Goal: Task Accomplishment & Management: Use online tool/utility

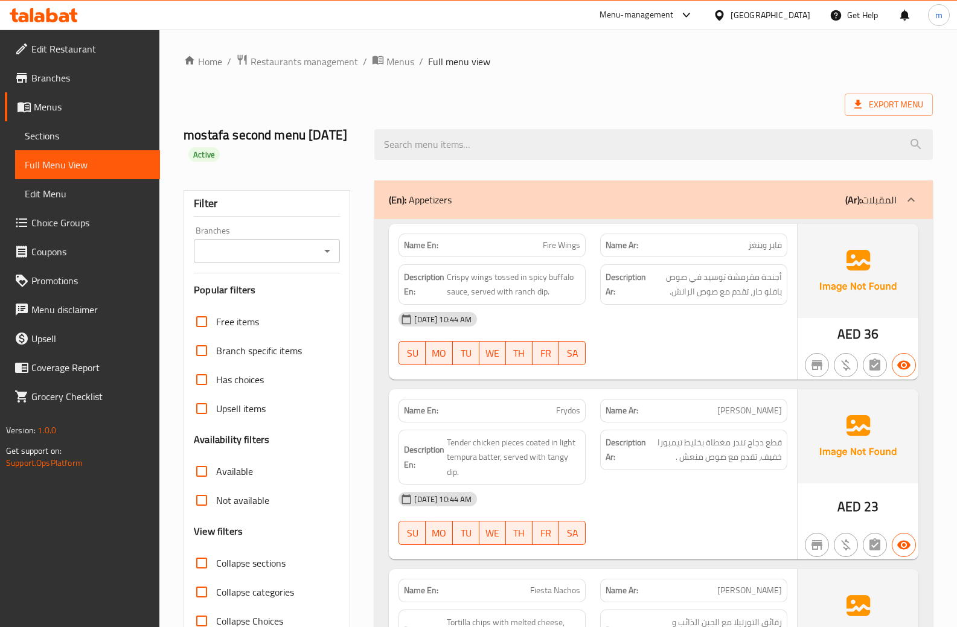
scroll to position [3729, 0]
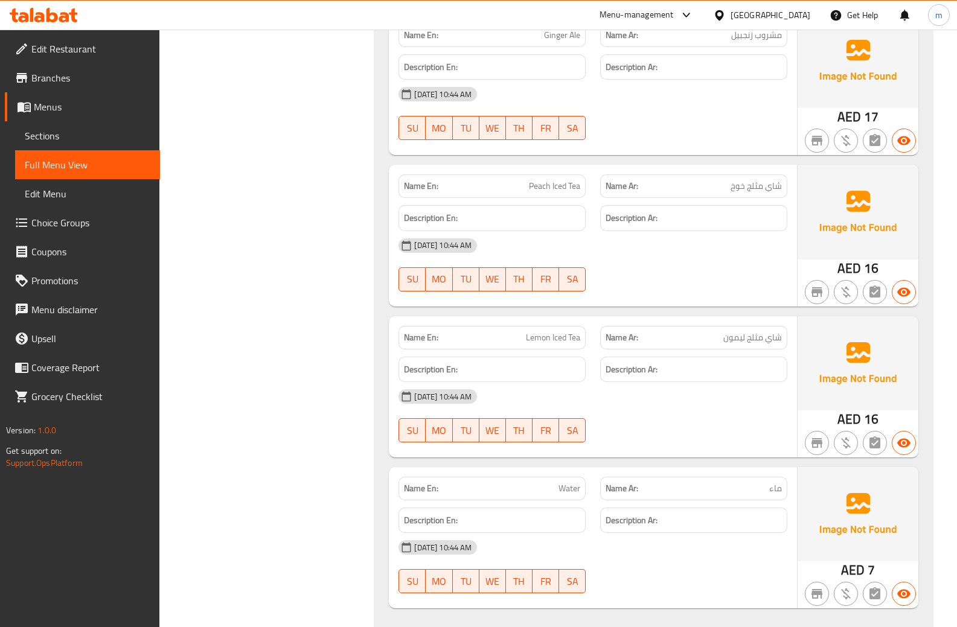
click at [69, 107] on span "Menus" at bounding box center [92, 107] width 117 height 14
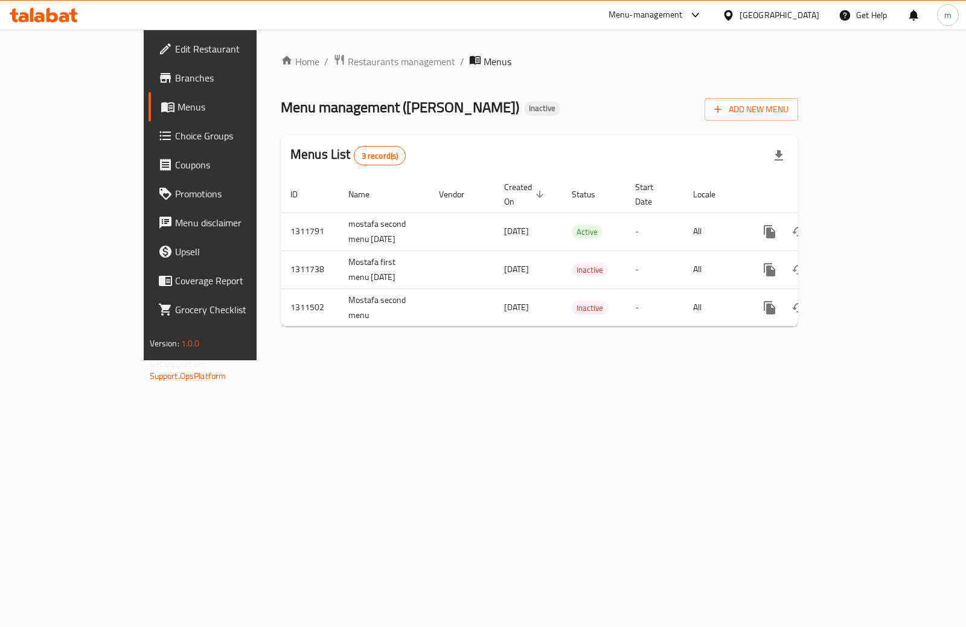
click at [798, 78] on div "Home / Restaurants management / Menus Menu management ( Chin Chang ) Inactive A…" at bounding box center [539, 195] width 517 height 283
click at [789, 106] on span "Add New Menu" at bounding box center [751, 109] width 74 height 15
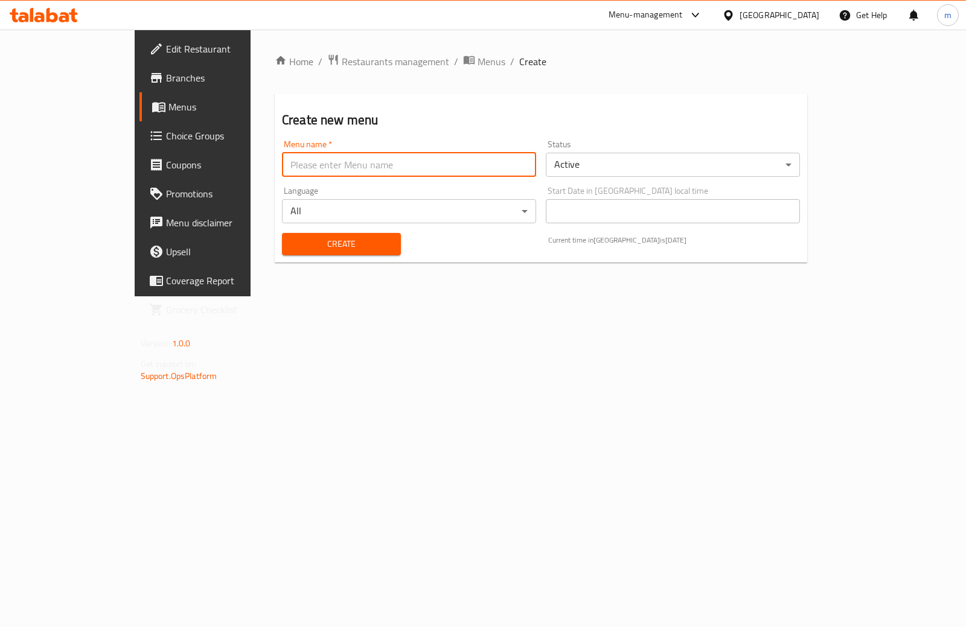
click at [440, 171] on input "text" at bounding box center [409, 165] width 254 height 24
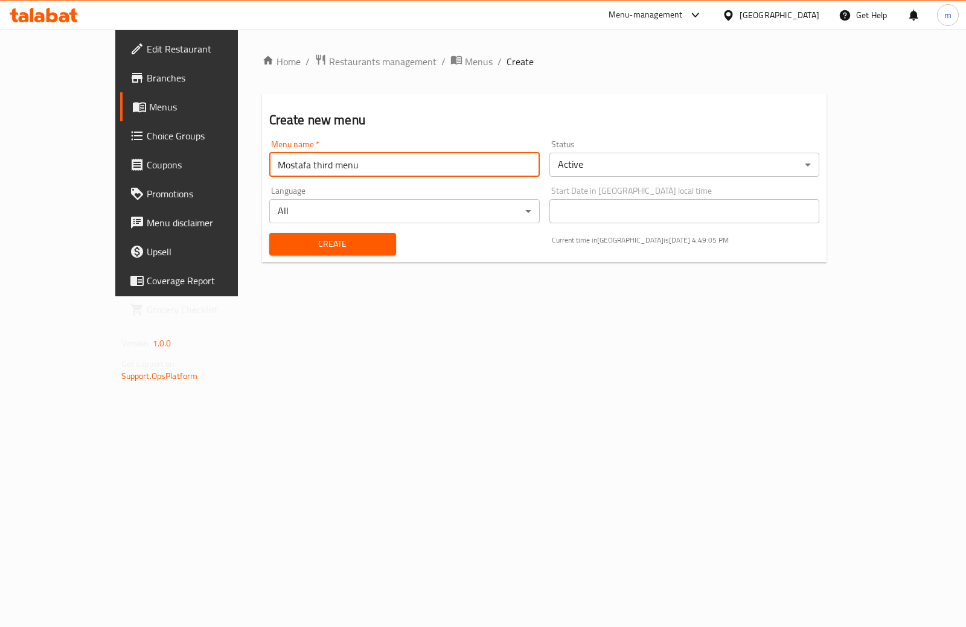
paste input "1/4 Ribs"
click at [338, 162] on input "Mostafa third menu 1/4 Ribs" at bounding box center [404, 165] width 270 height 24
type input "Mostafa third [DATE]"
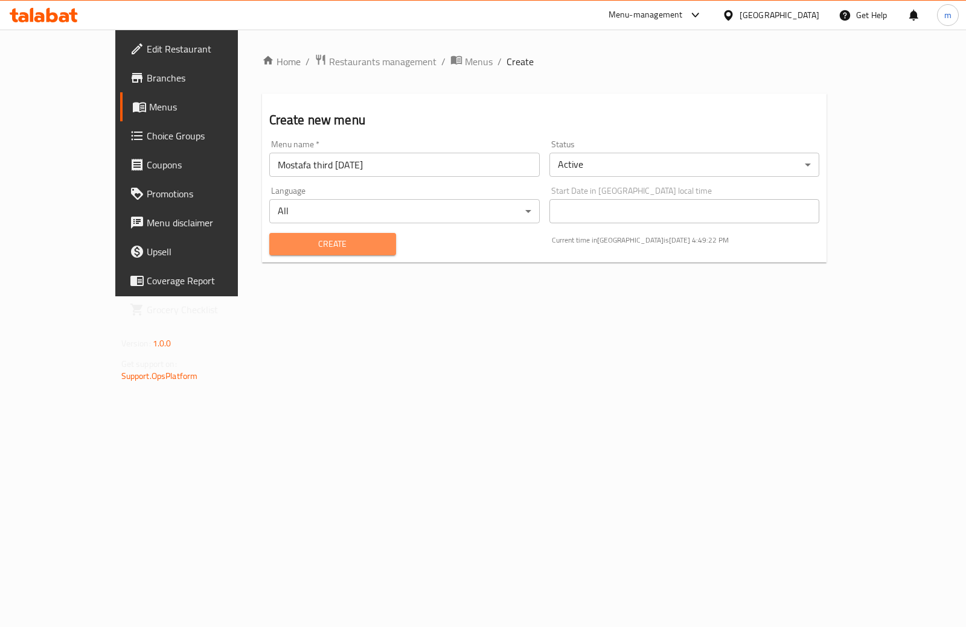
click at [332, 250] on span "Create" at bounding box center [332, 244] width 107 height 15
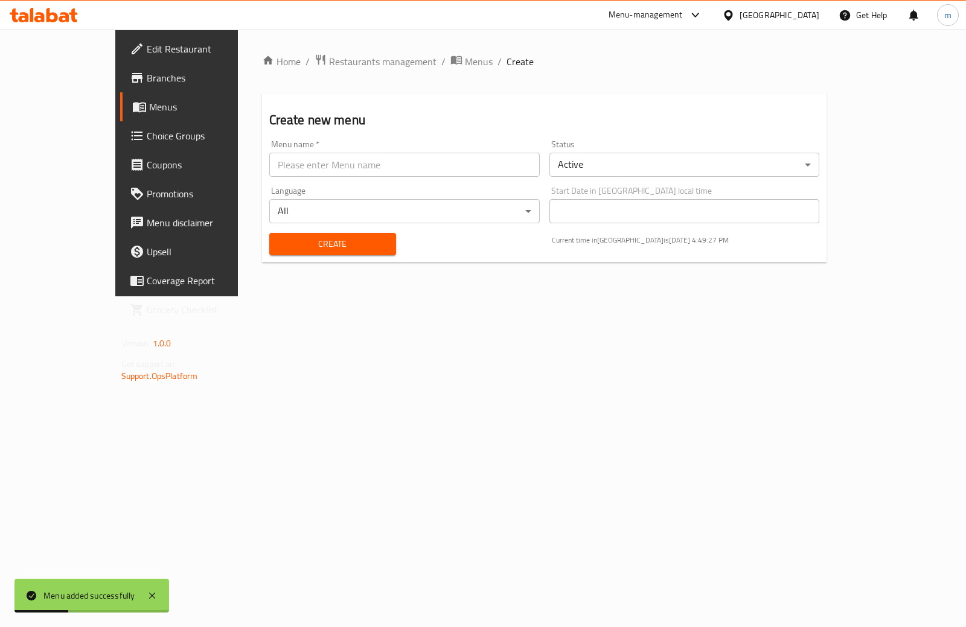
click at [149, 110] on span "Menus" at bounding box center [208, 107] width 118 height 14
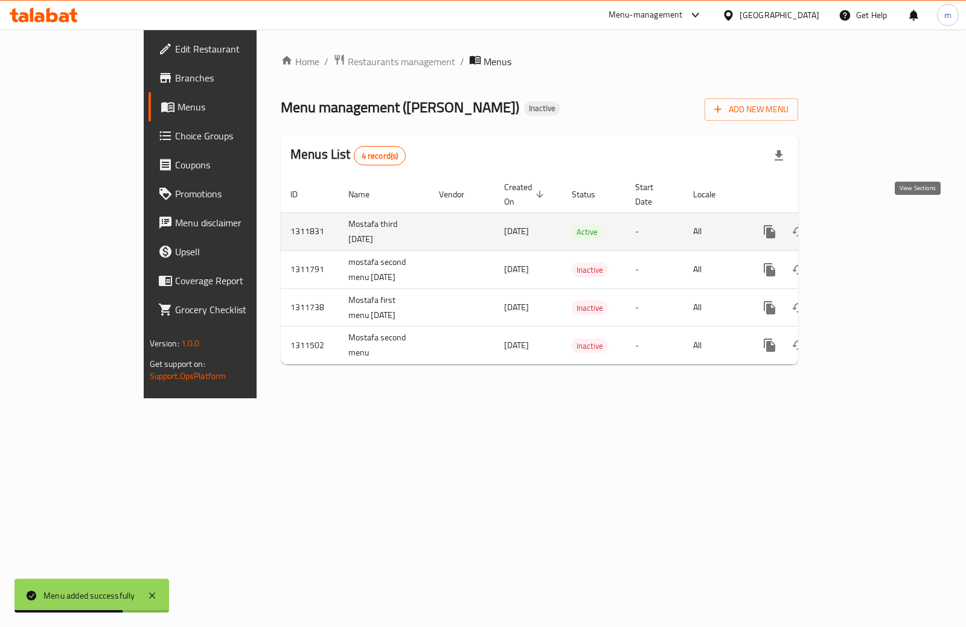
click at [864, 225] on icon "enhanced table" at bounding box center [856, 232] width 14 height 14
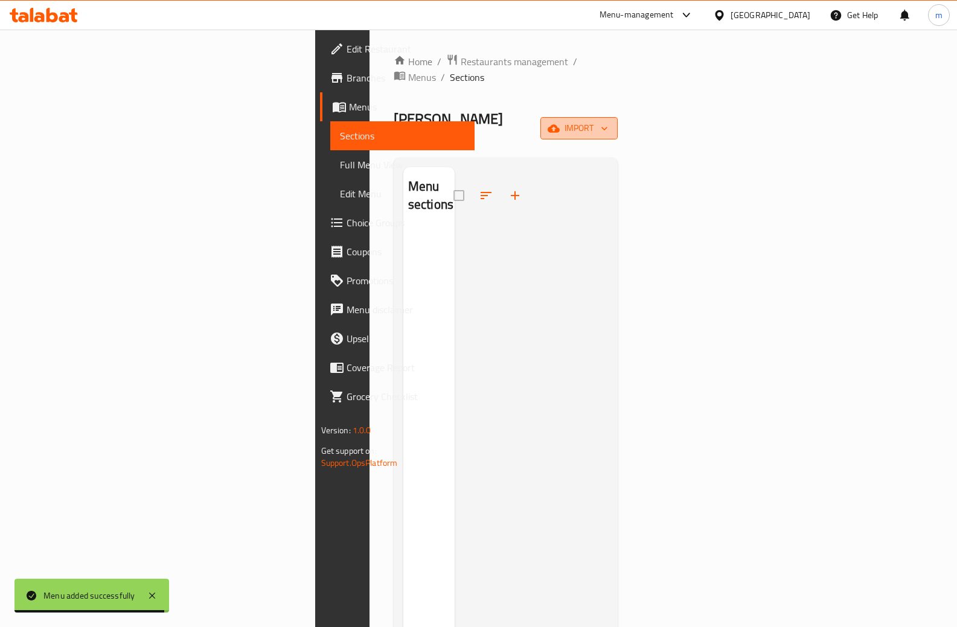
click at [610, 123] on icon "button" at bounding box center [604, 129] width 12 height 12
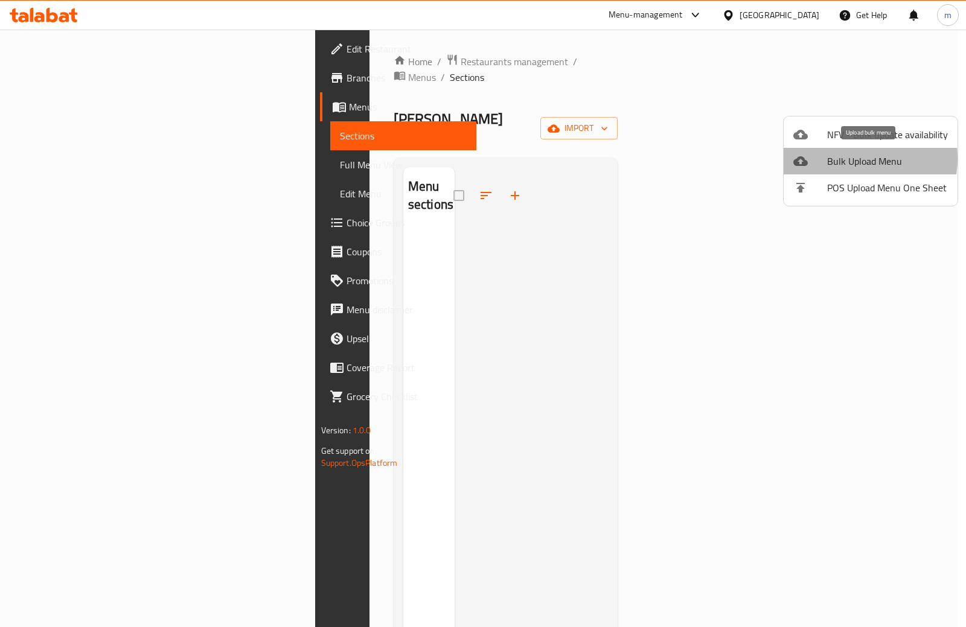
click at [846, 159] on span "Bulk Upload Menu" at bounding box center [887, 161] width 121 height 14
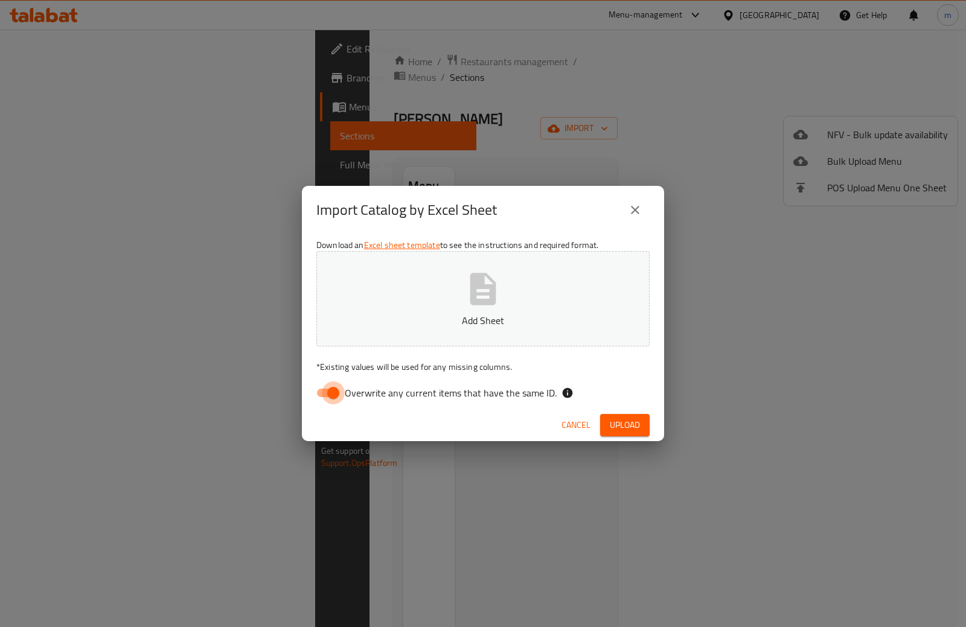
click at [330, 394] on input "Overwrite any current items that have the same ID." at bounding box center [333, 393] width 69 height 23
checkbox input "false"
click at [462, 316] on p "Add Sheet" at bounding box center [483, 320] width 296 height 14
click at [629, 426] on span "Upload" at bounding box center [625, 425] width 30 height 15
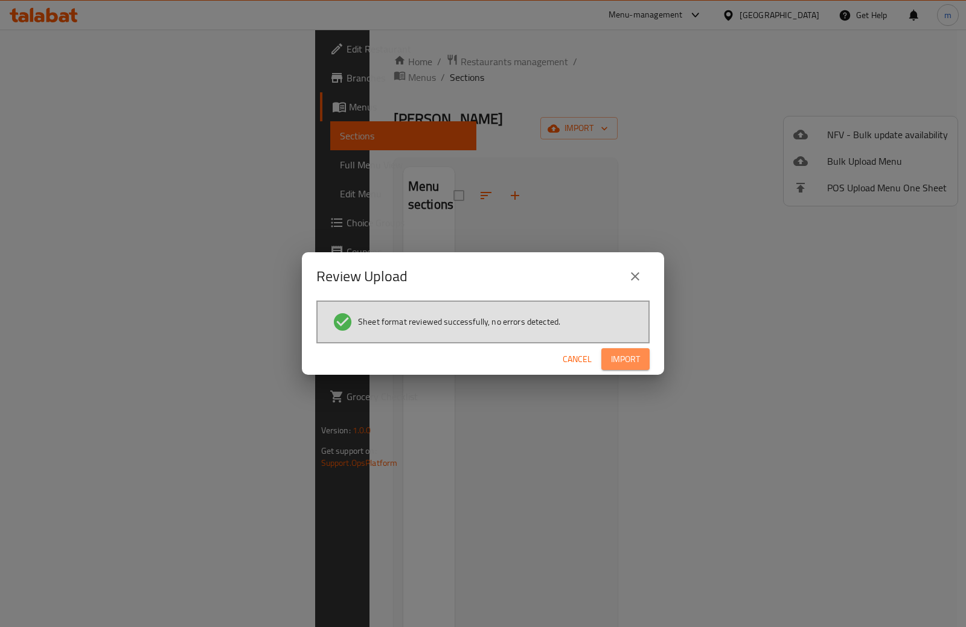
click at [641, 360] on button "Import" at bounding box center [625, 359] width 48 height 22
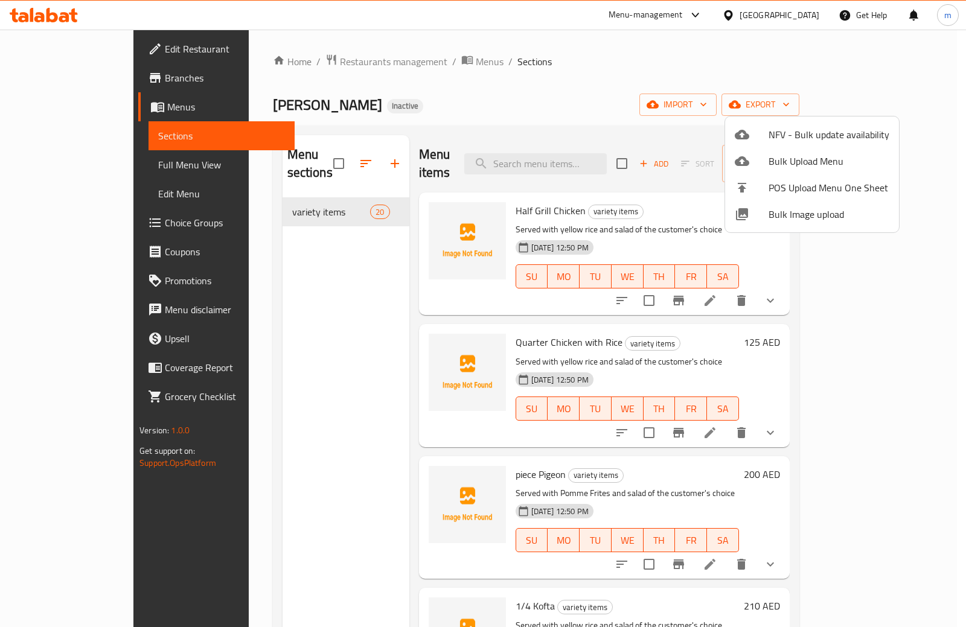
click at [950, 130] on div at bounding box center [483, 313] width 966 height 627
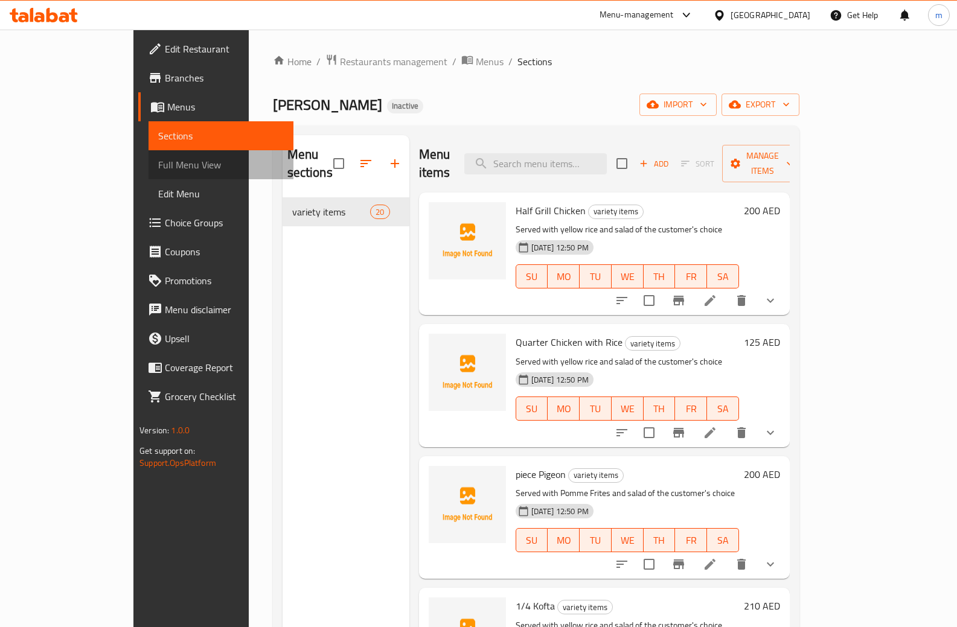
click at [149, 155] on link "Full Menu View" at bounding box center [221, 164] width 145 height 29
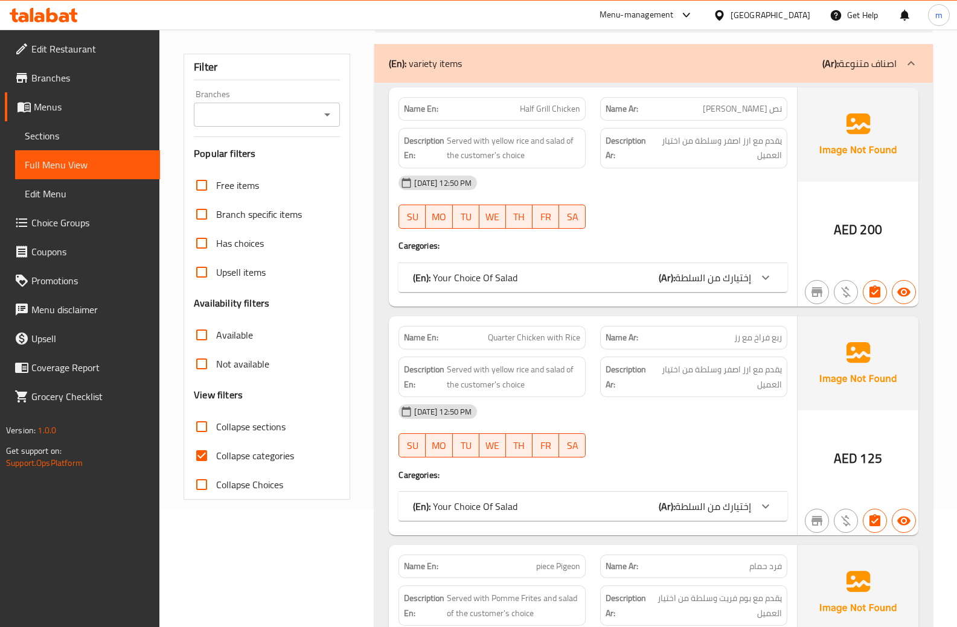
scroll to position [121, 0]
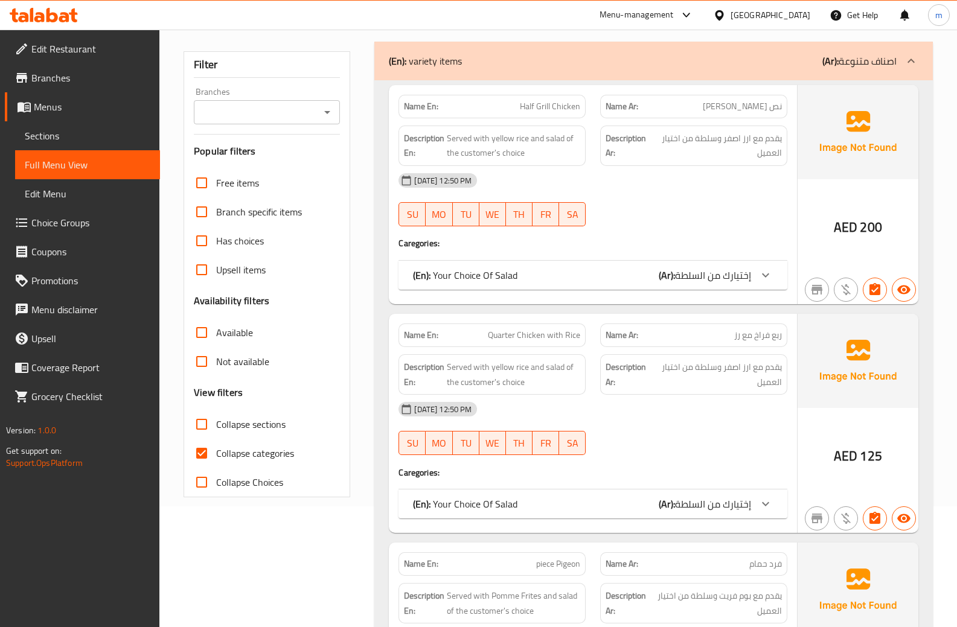
click at [203, 450] on input "Collapse categories" at bounding box center [201, 453] width 29 height 29
checkbox input "false"
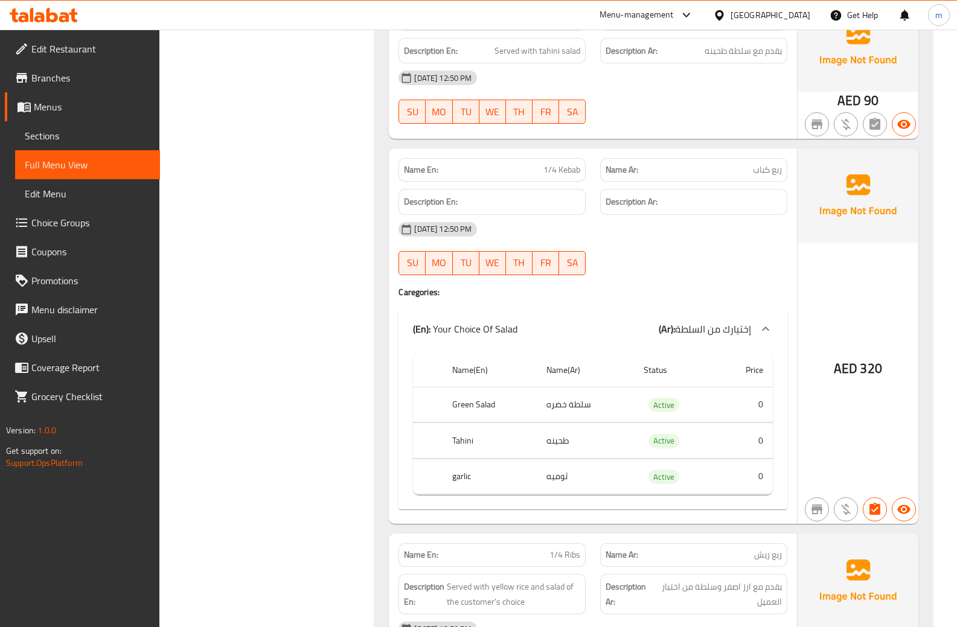
scroll to position [1811, 0]
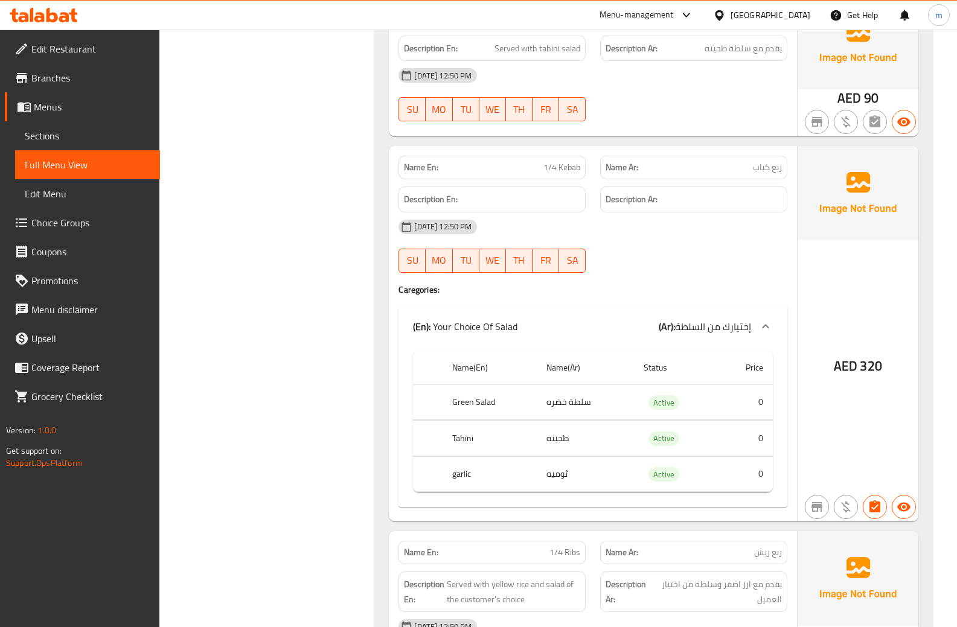
click at [735, 331] on span "إختيارك من السلطة" at bounding box center [713, 327] width 76 height 18
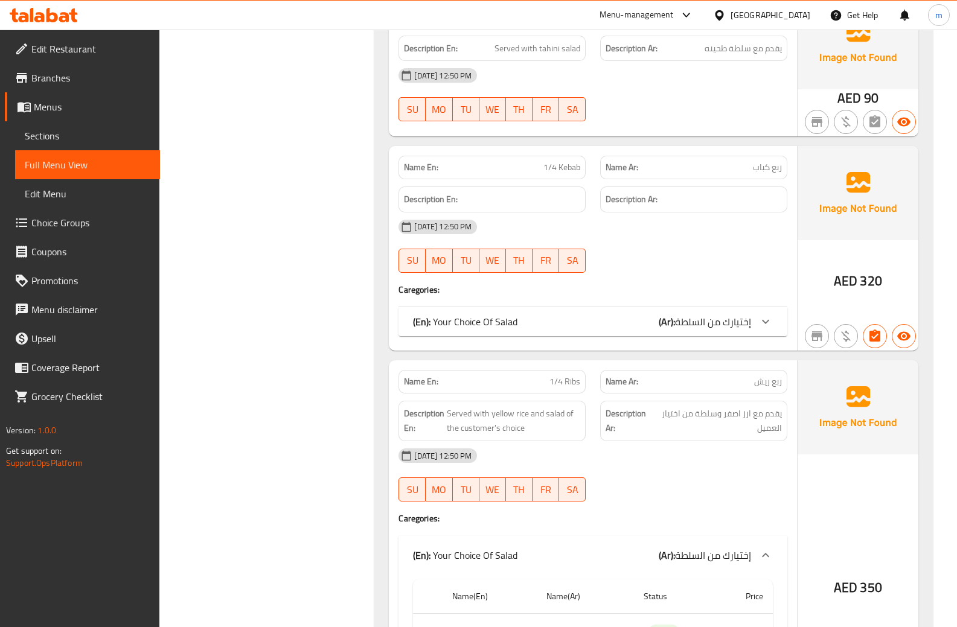
click at [735, 331] on div "(En): Your Choice Of Salad (Ar): إختيارك من السلطة" at bounding box center [592, 321] width 389 height 29
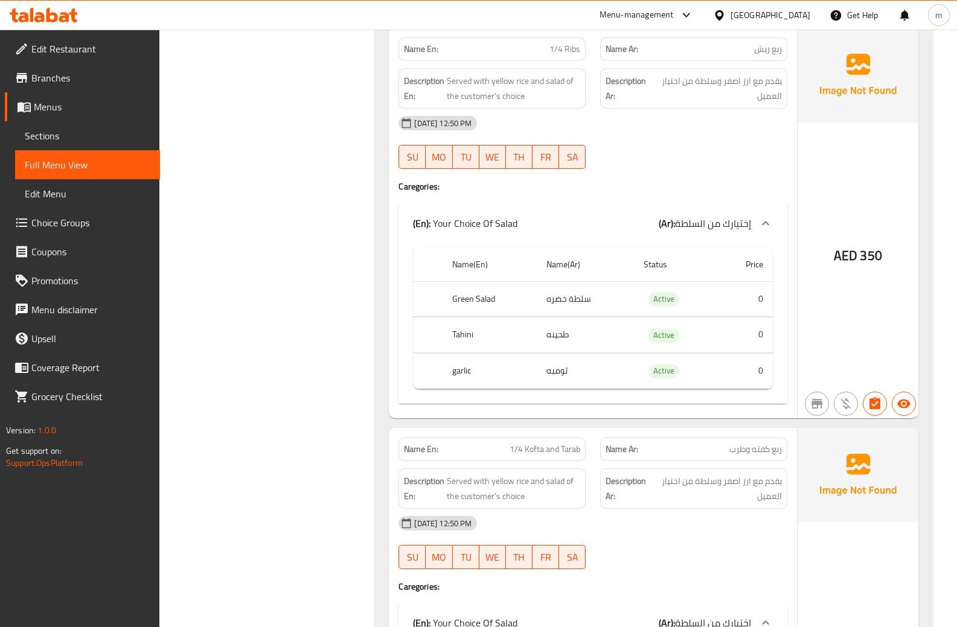
scroll to position [2294, 0]
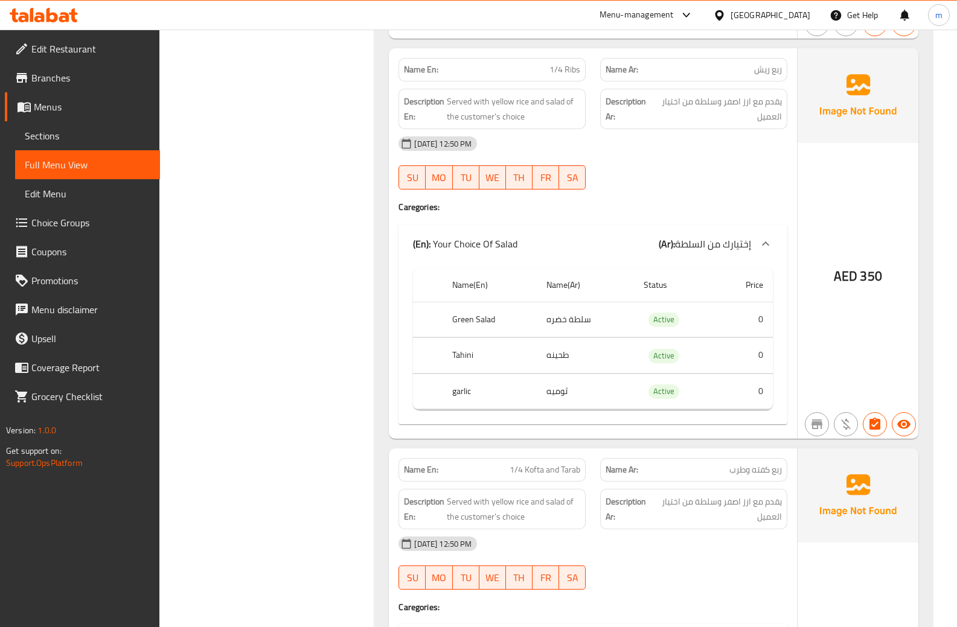
click at [751, 207] on h4 "Caregories:" at bounding box center [592, 207] width 389 height 12
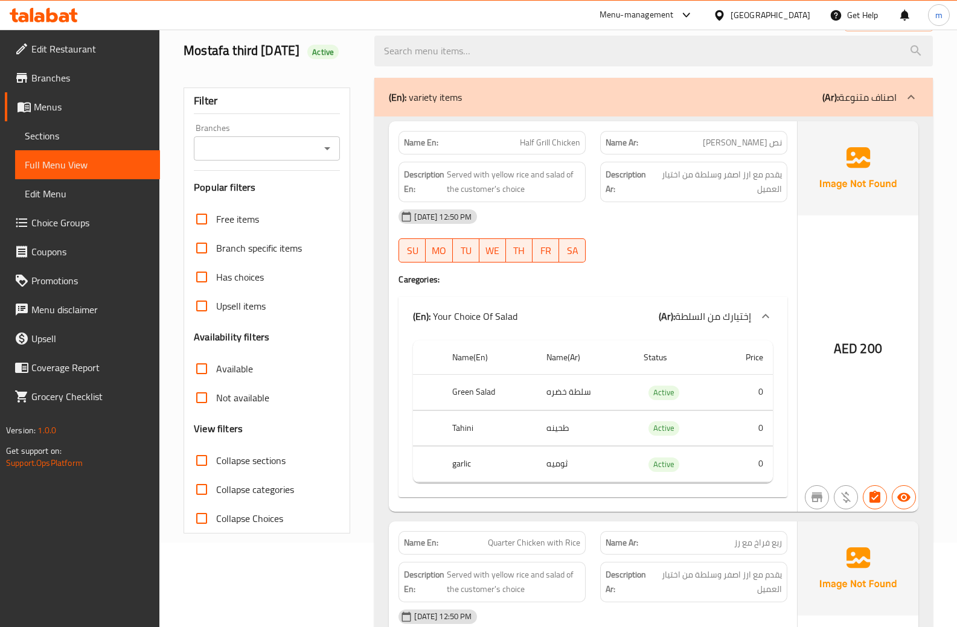
scroll to position [0, 0]
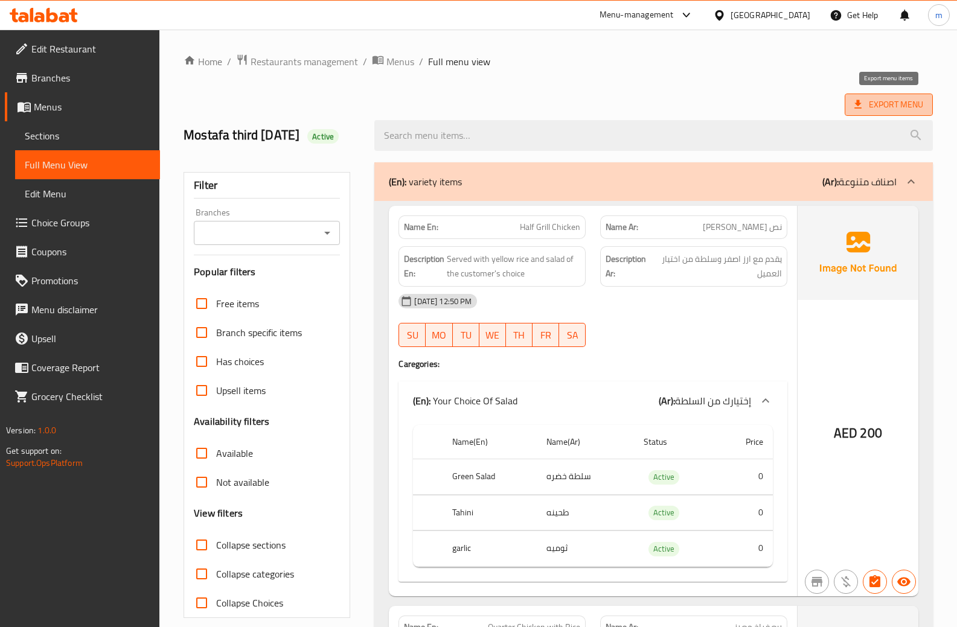
click at [877, 109] on span "Export Menu" at bounding box center [888, 104] width 69 height 15
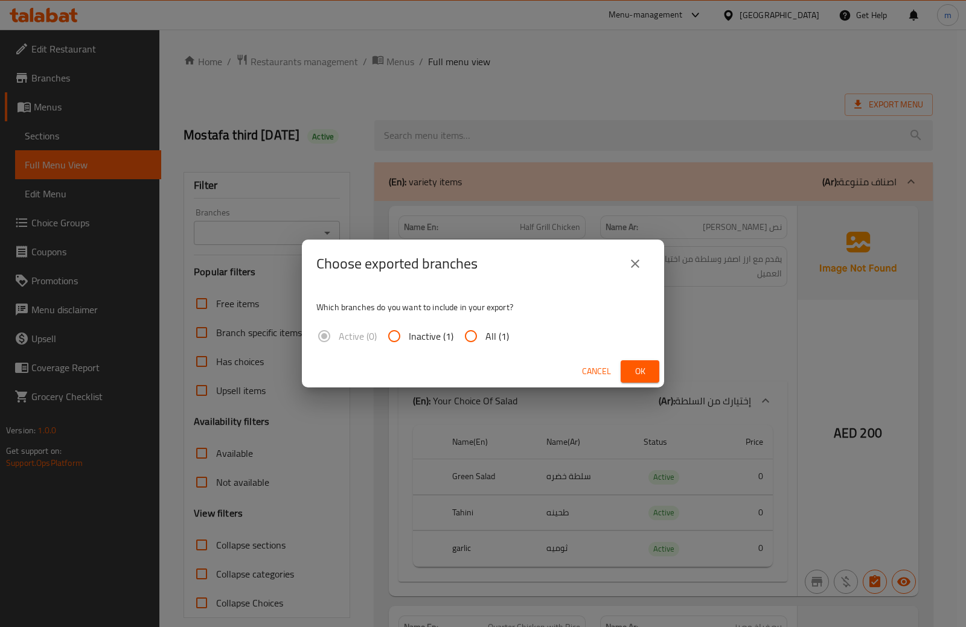
click at [481, 338] on input "All (1)" at bounding box center [470, 336] width 29 height 29
radio input "true"
click at [636, 377] on span "Ok" at bounding box center [639, 371] width 19 height 15
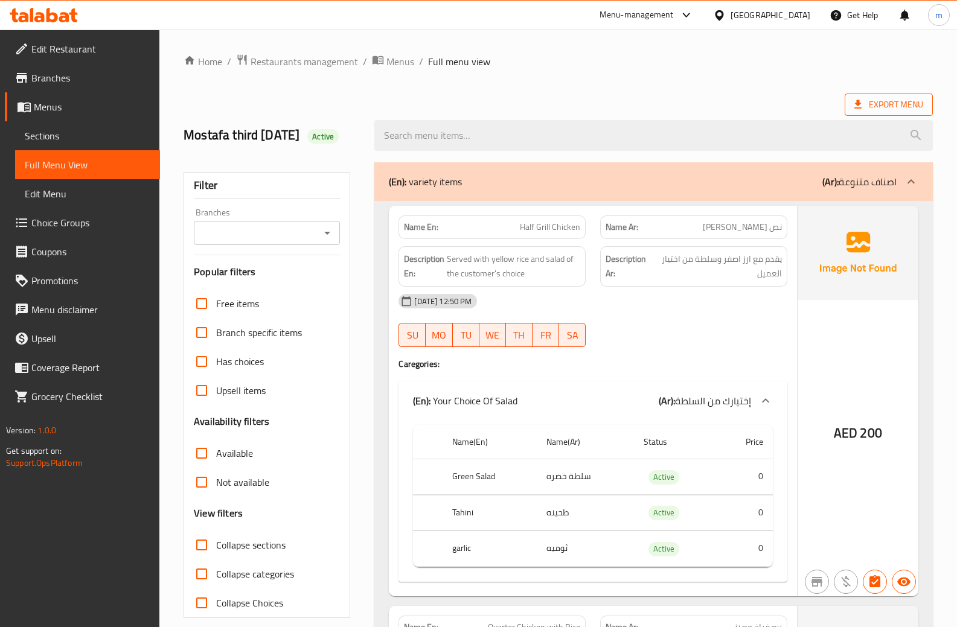
click at [875, 103] on span "Export Menu" at bounding box center [888, 104] width 69 height 15
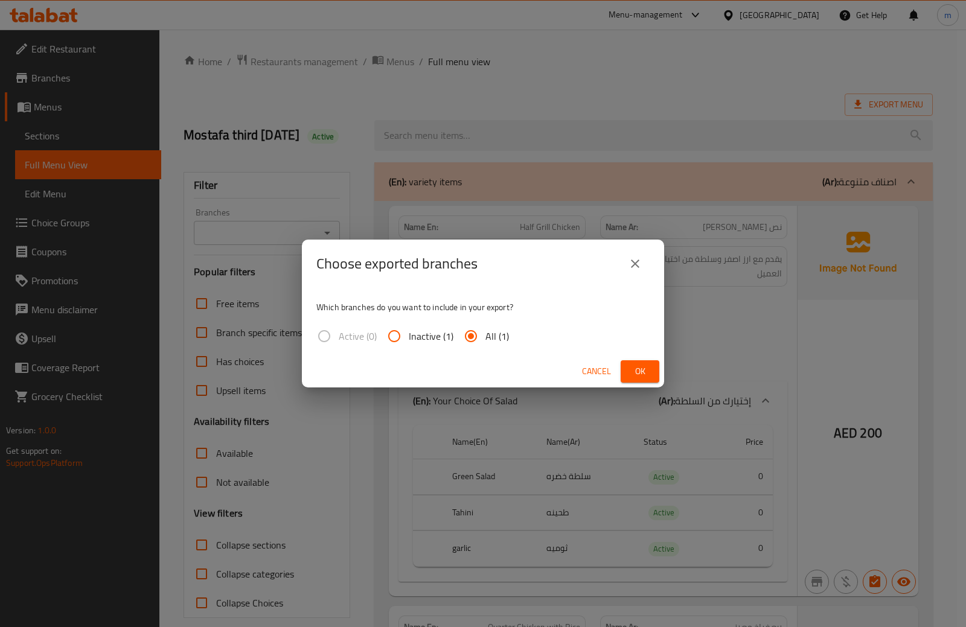
click at [635, 368] on span "Ok" at bounding box center [639, 371] width 19 height 15
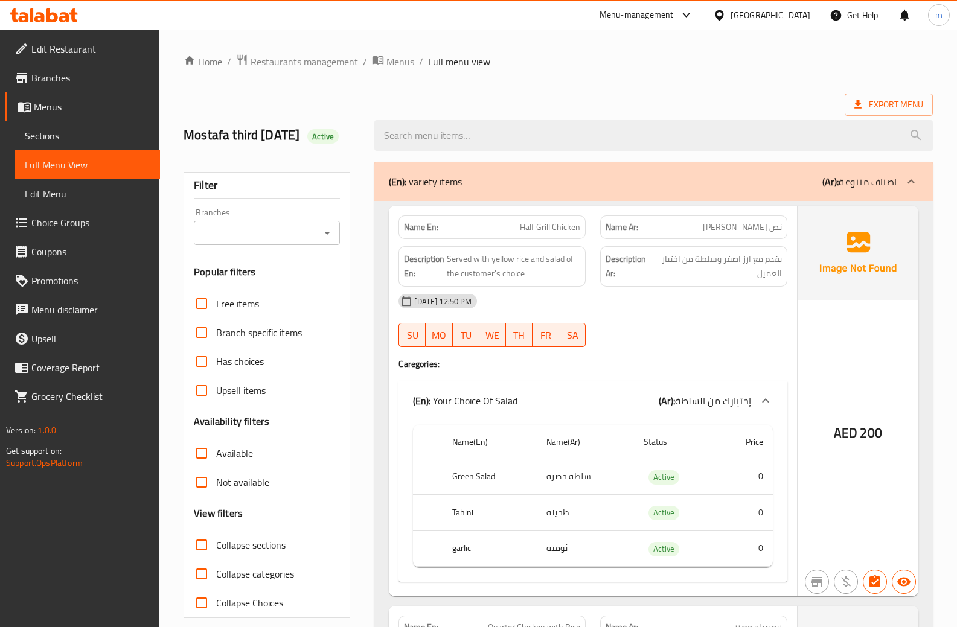
click at [646, 67] on ol "Home / Restaurants management / Menus / Full menu view" at bounding box center [558, 62] width 749 height 16
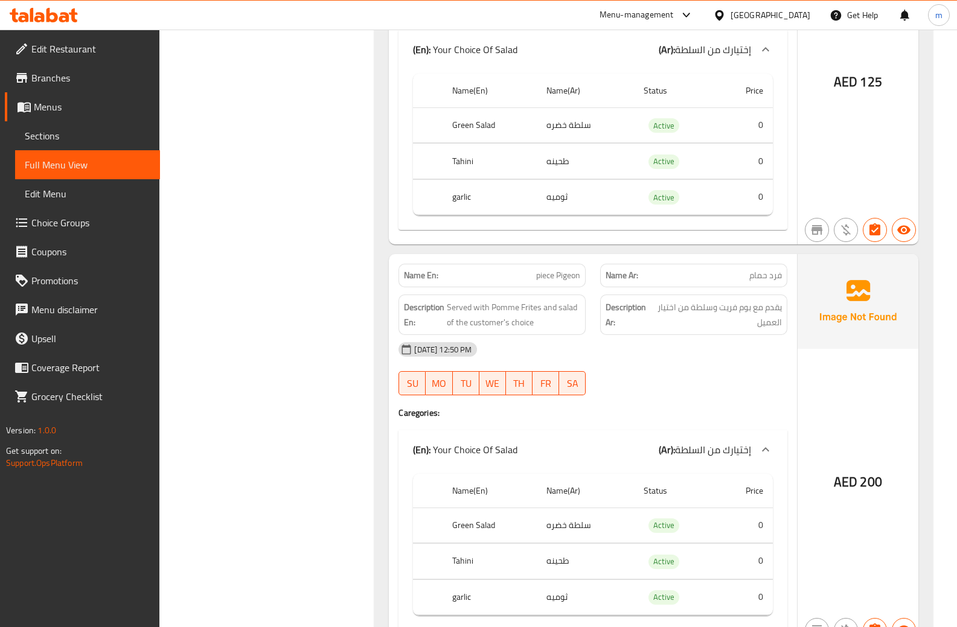
scroll to position [725, 0]
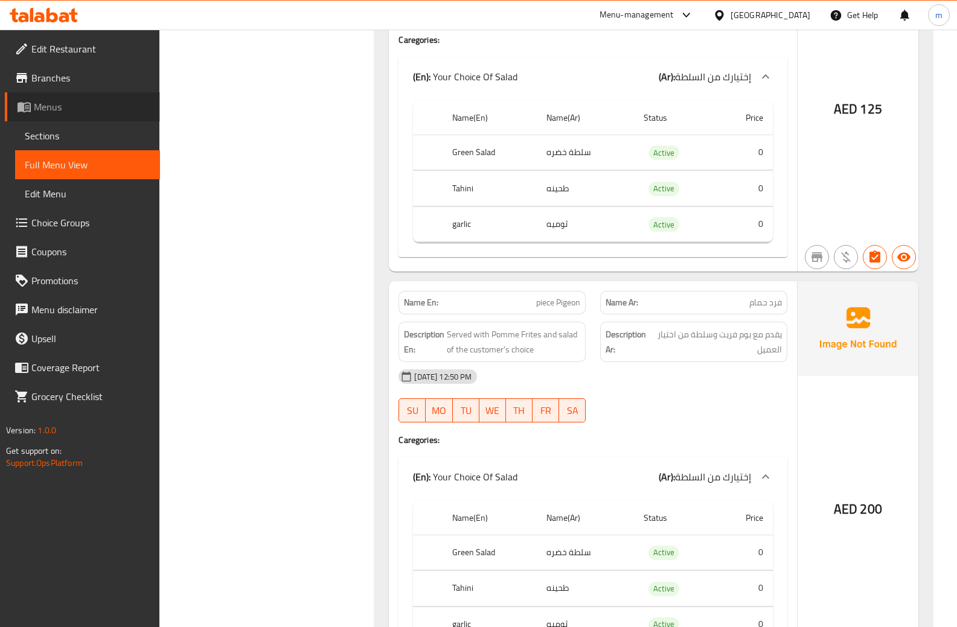
click at [55, 107] on span "Menus" at bounding box center [92, 107] width 117 height 14
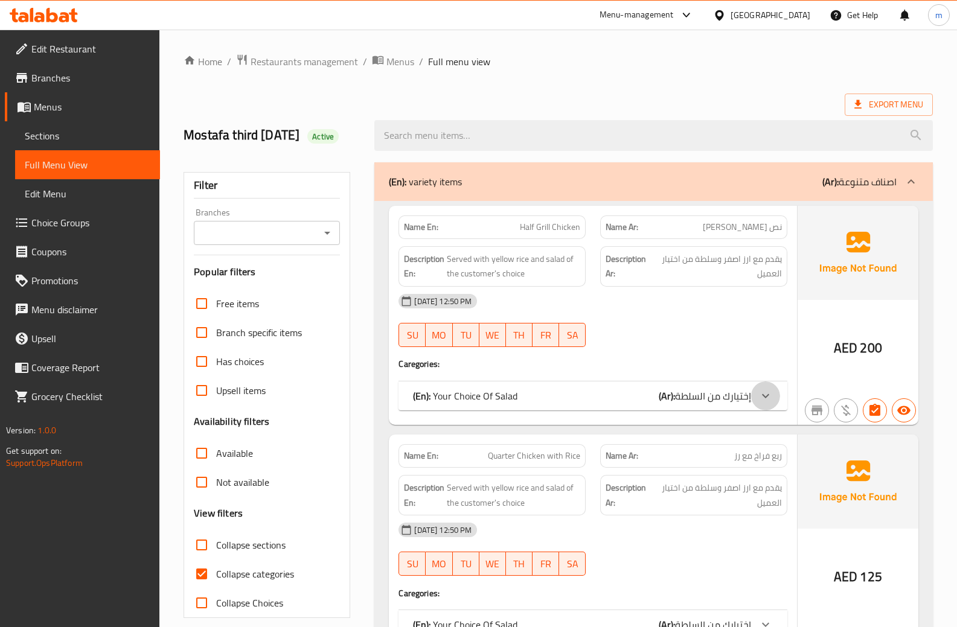
click at [760, 396] on icon at bounding box center [765, 396] width 14 height 14
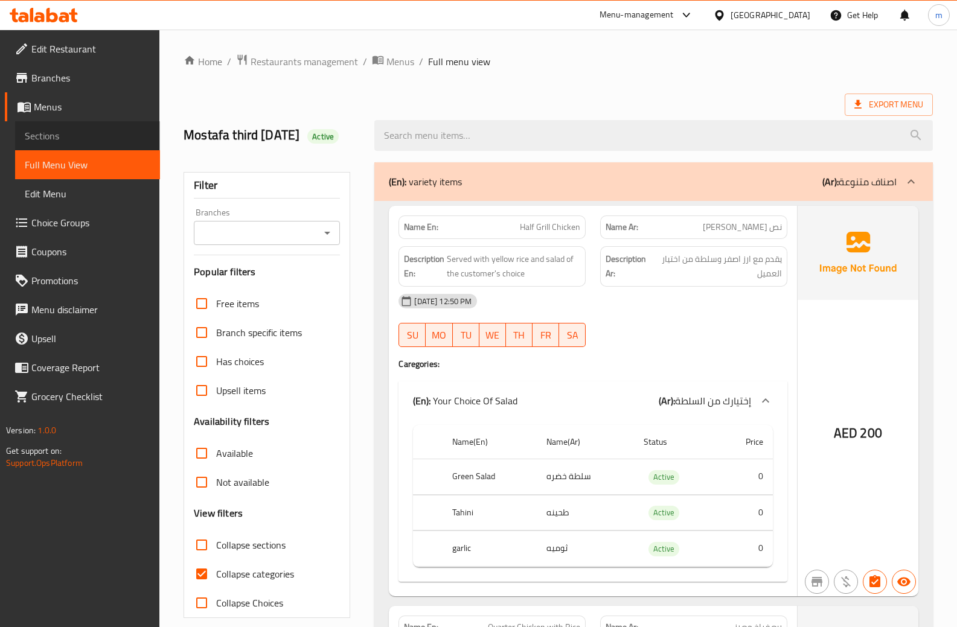
click at [73, 133] on span "Sections" at bounding box center [88, 136] width 126 height 14
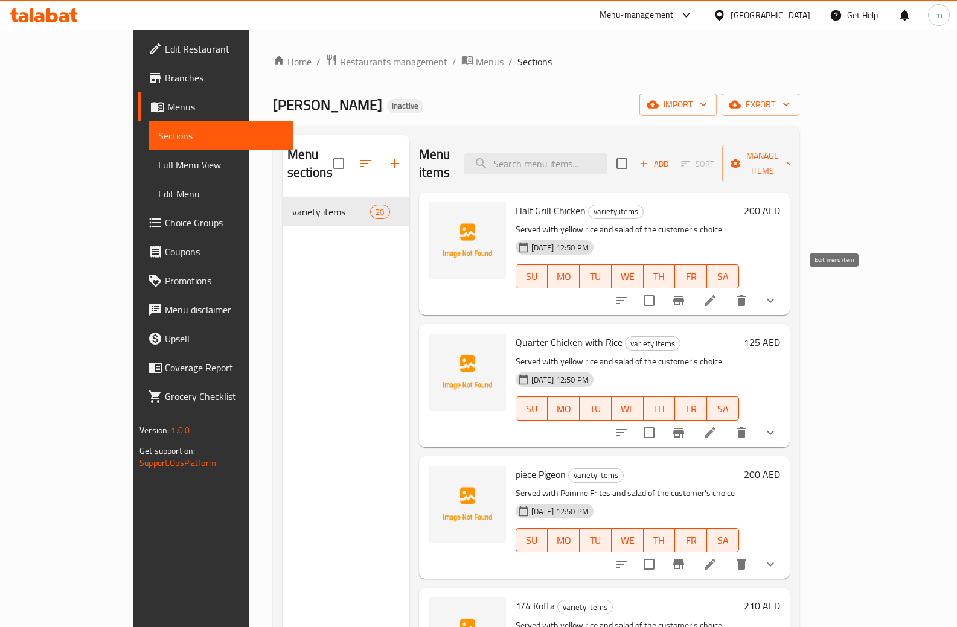
click at [715, 295] on icon at bounding box center [710, 300] width 11 height 11
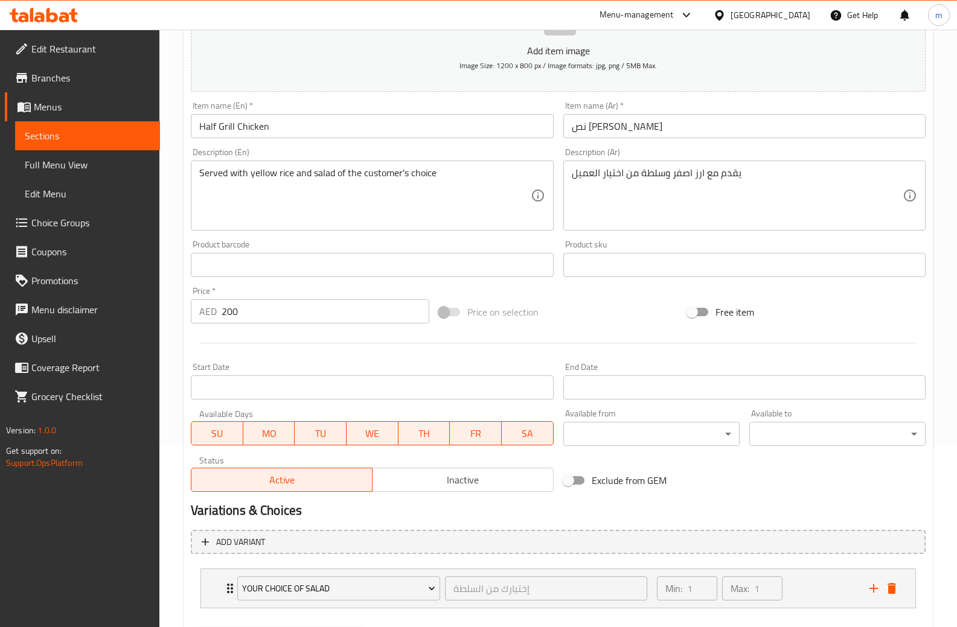
scroll to position [242, 0]
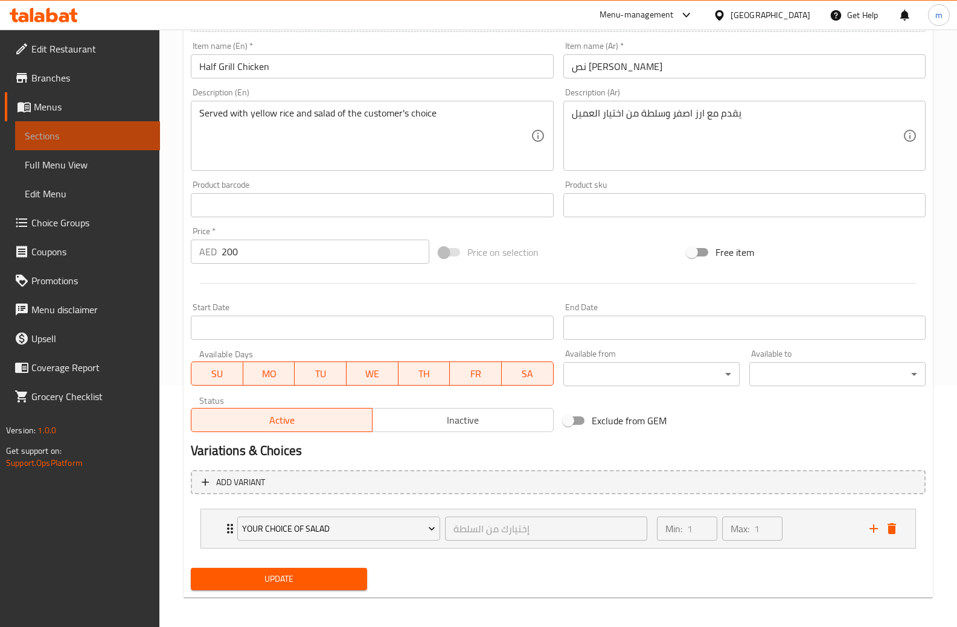
click at [75, 135] on span "Sections" at bounding box center [88, 136] width 126 height 14
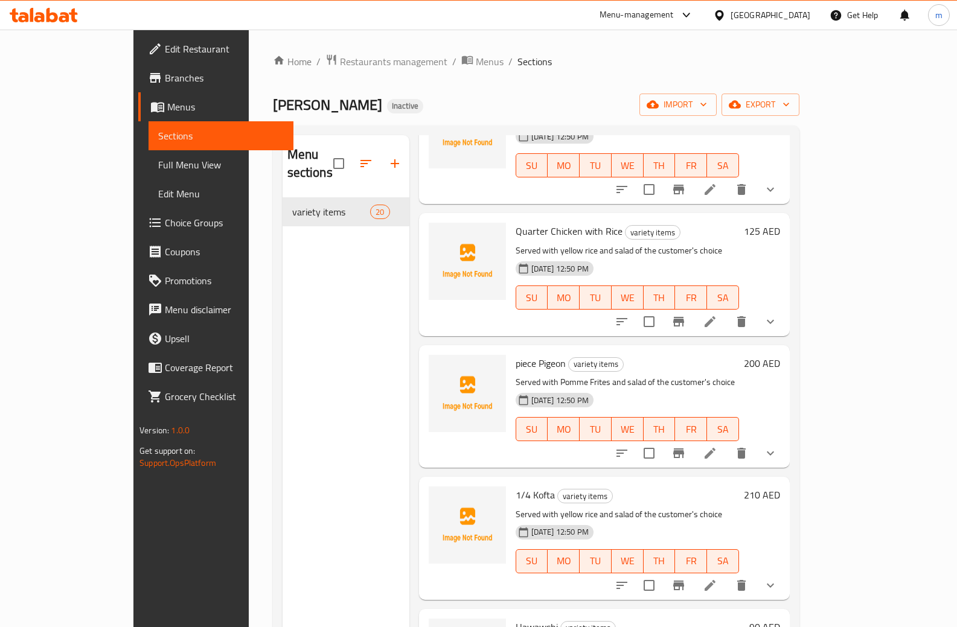
scroll to position [121, 0]
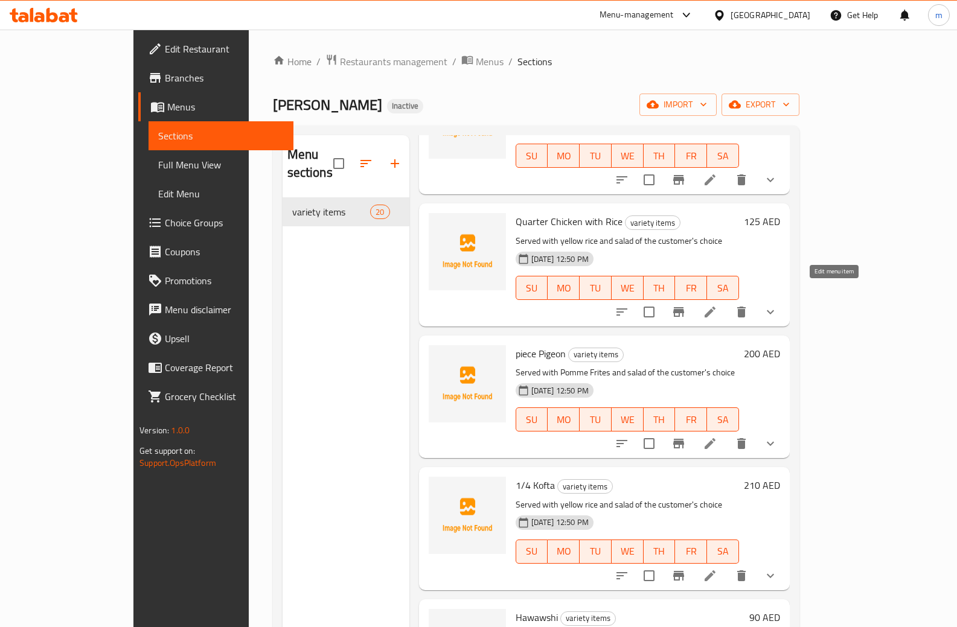
click at [715, 307] on icon at bounding box center [710, 312] width 11 height 11
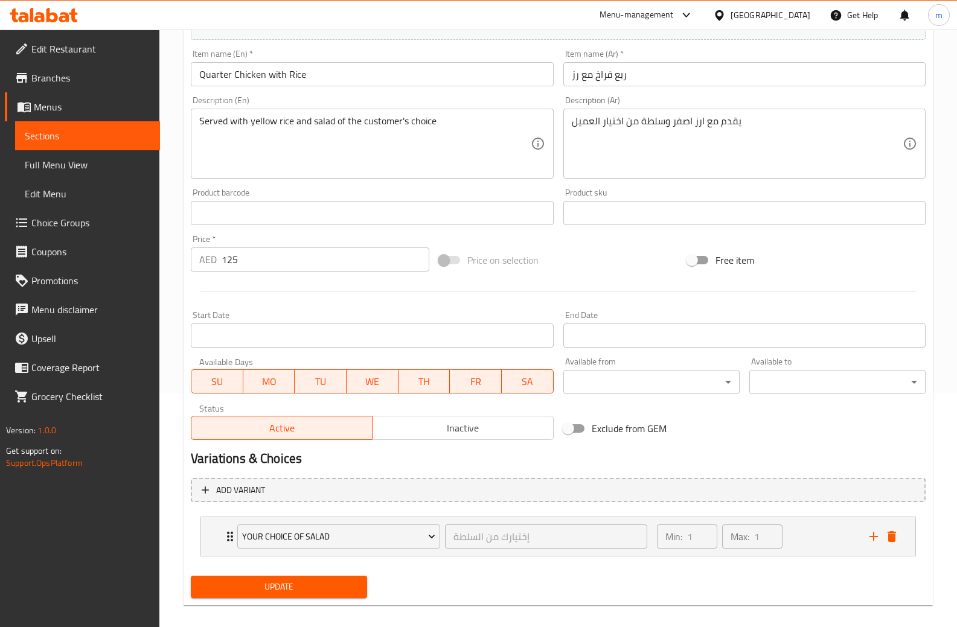
scroll to position [246, 0]
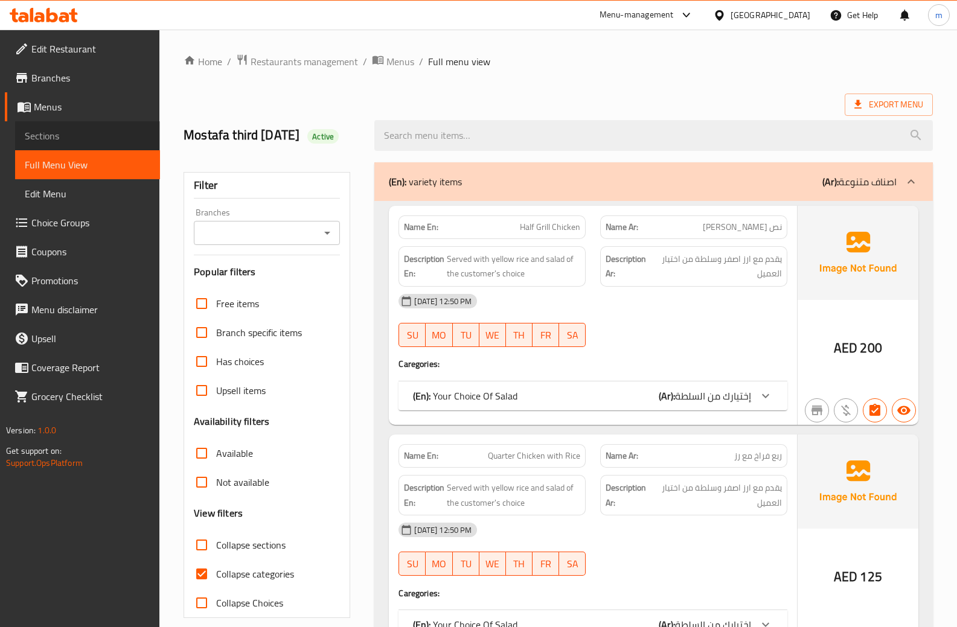
click at [69, 139] on span "Sections" at bounding box center [88, 136] width 126 height 14
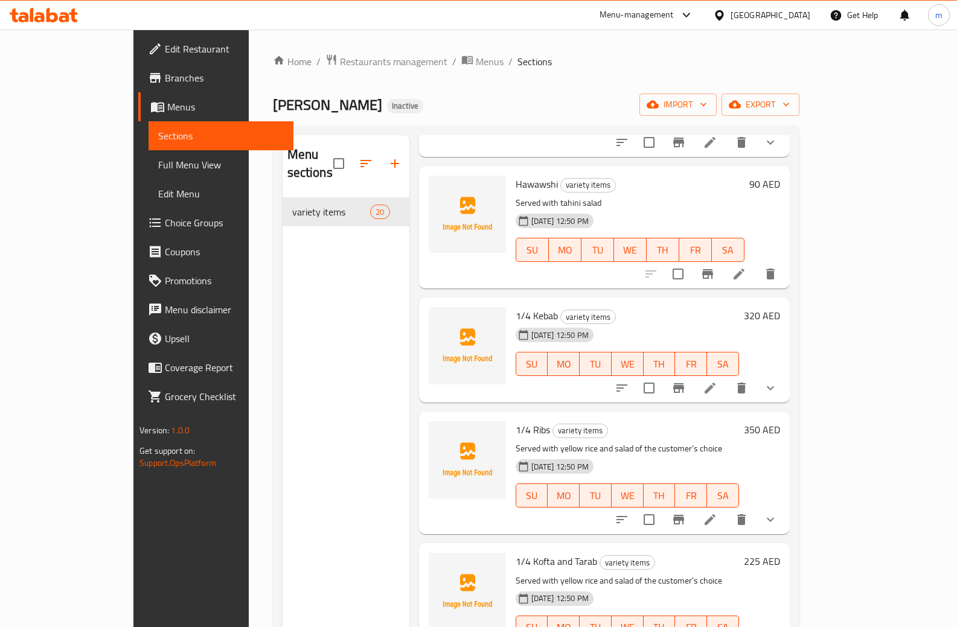
scroll to position [543, 0]
